Goal: Entertainment & Leisure: Consume media (video, audio)

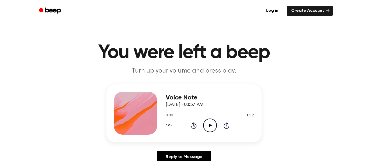
click at [212, 126] on icon "Play Audio" at bounding box center [210, 126] width 14 height 14
click at [213, 125] on icon "Play Audio" at bounding box center [210, 126] width 14 height 14
click at [209, 127] on icon "Play Audio" at bounding box center [210, 126] width 14 height 14
click at [213, 123] on icon "Play Audio" at bounding box center [210, 126] width 14 height 14
click at [213, 124] on icon "Play Audio" at bounding box center [210, 126] width 14 height 14
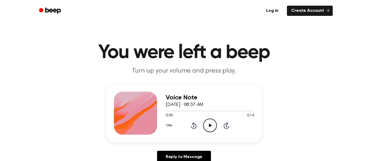
click at [206, 129] on icon "Play Audio" at bounding box center [210, 126] width 14 height 14
click at [210, 125] on icon "Play Audio" at bounding box center [210, 126] width 14 height 14
click at [206, 124] on icon "Play Audio" at bounding box center [210, 126] width 14 height 14
